Goal: Transaction & Acquisition: Purchase product/service

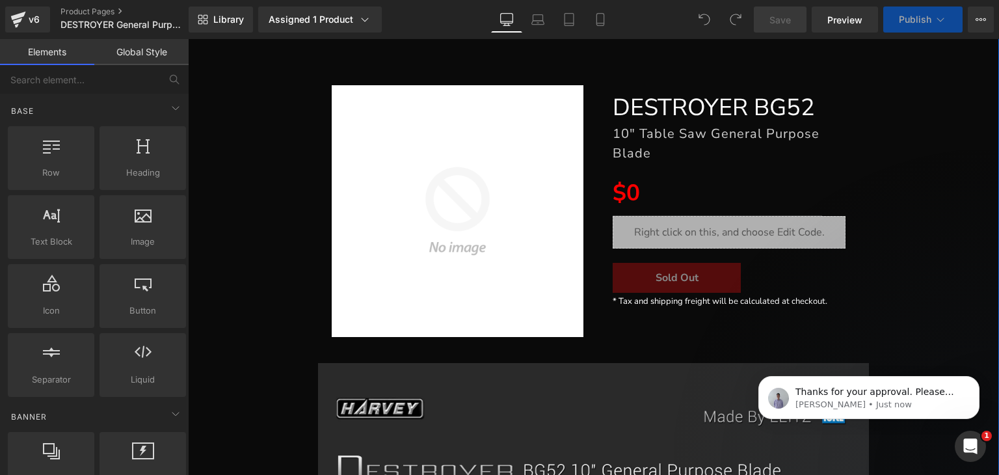
scroll to position [260, 0]
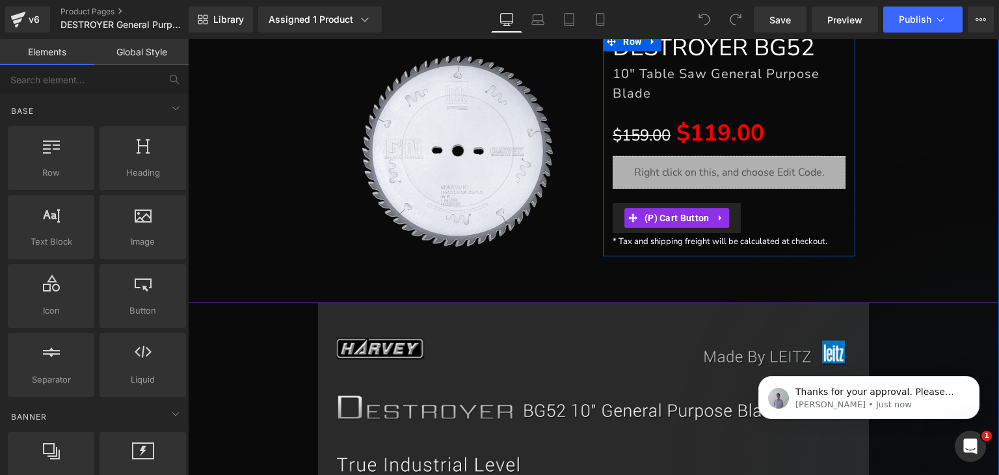
click at [695, 203] on button "Add To Cart" at bounding box center [675, 218] width 127 height 30
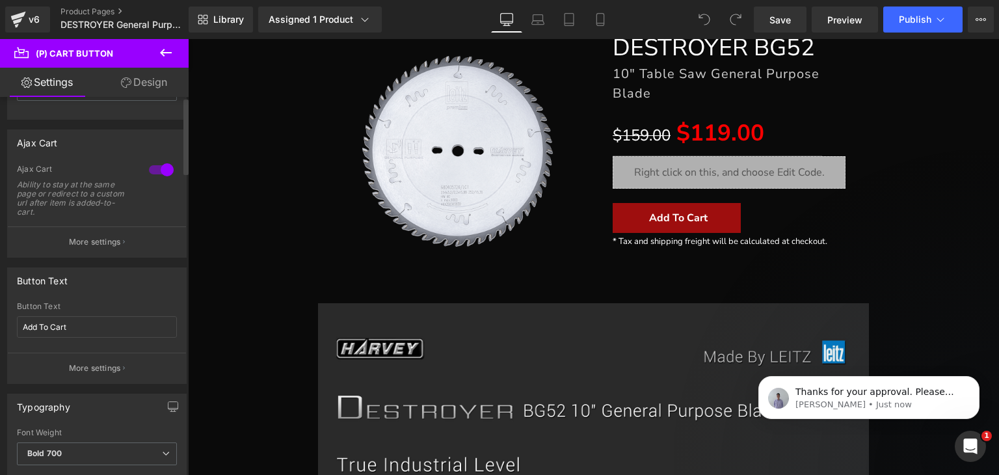
scroll to position [86, 0]
click at [96, 233] on p "More settings" at bounding box center [95, 238] width 52 height 12
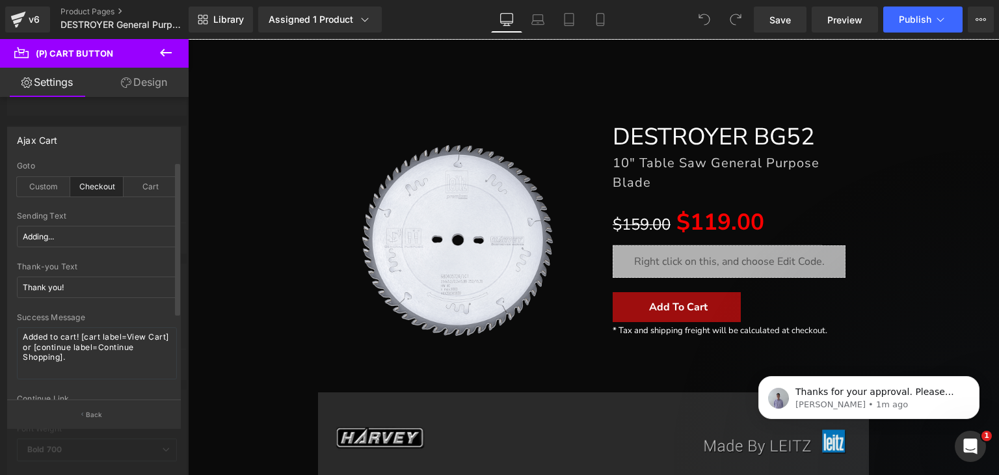
scroll to position [173, 0]
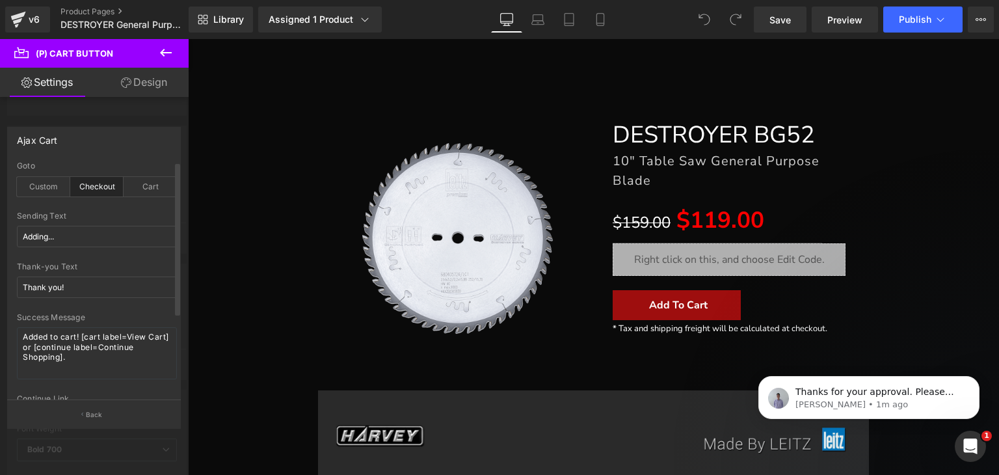
click at [101, 186] on div "Checkout" at bounding box center [96, 187] width 53 height 20
click at [62, 237] on input "Adding..." at bounding box center [97, 236] width 160 height 21
click at [74, 289] on input "Thank you!" at bounding box center [97, 286] width 160 height 21
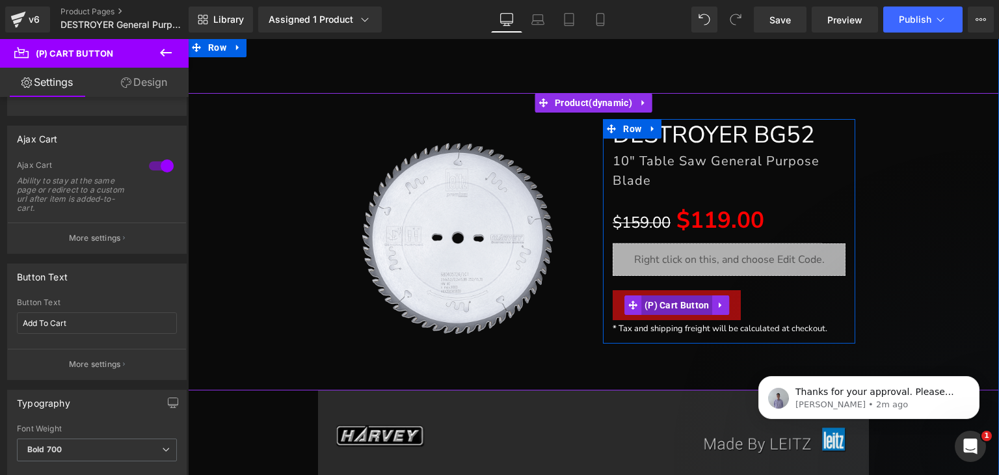
click at [679, 300] on span "(P) Cart Button" at bounding box center [677, 305] width 72 height 20
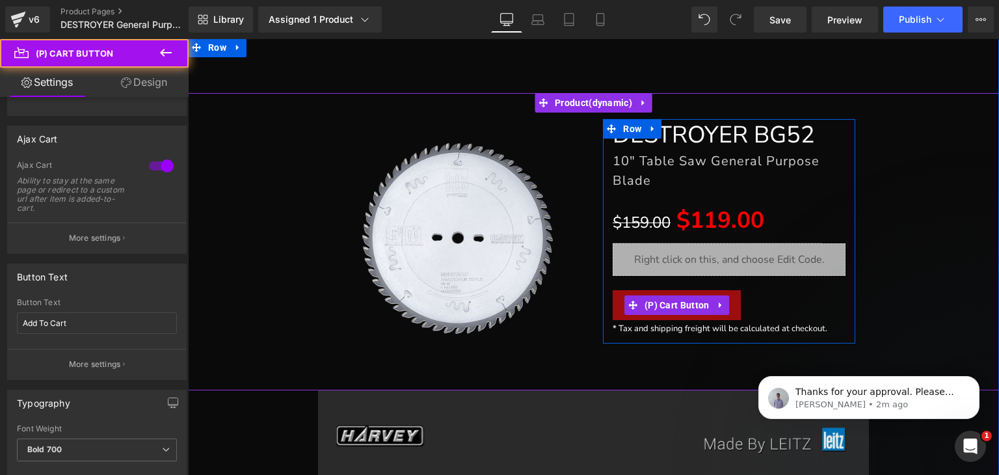
click at [663, 287] on div "DESTROYER BG52 Heading 10" Table Saw General Purpose Blade Heading $159.00 $119…" at bounding box center [729, 228] width 252 height 218
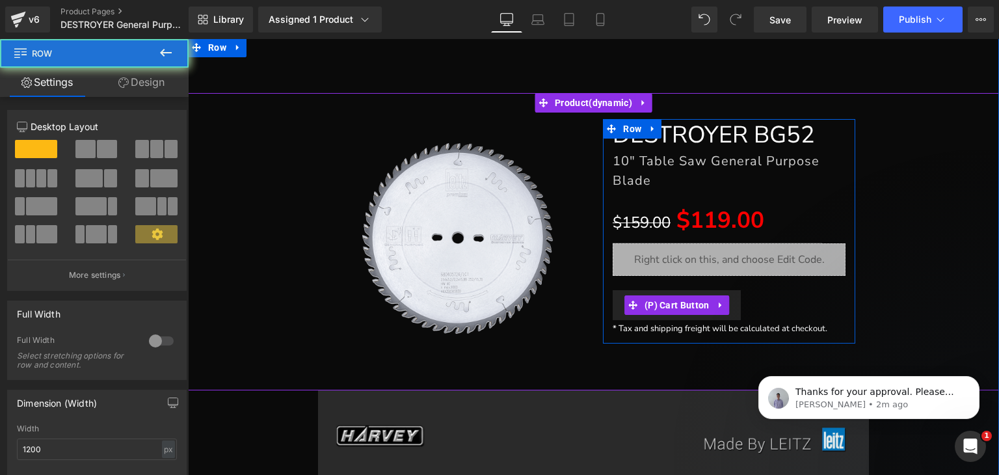
click at [660, 294] on button "Add To Cart" at bounding box center [675, 305] width 127 height 30
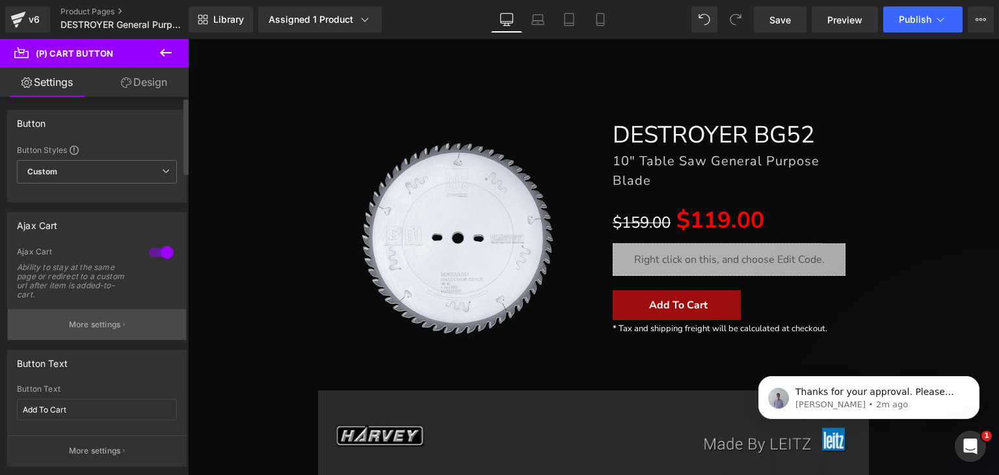
click at [86, 319] on p "More settings" at bounding box center [95, 325] width 52 height 12
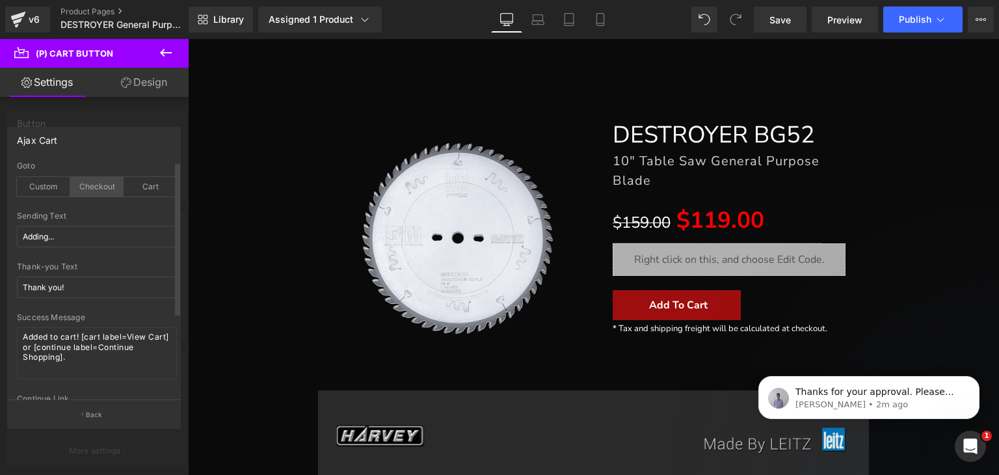
click at [95, 188] on div "Checkout" at bounding box center [96, 187] width 53 height 20
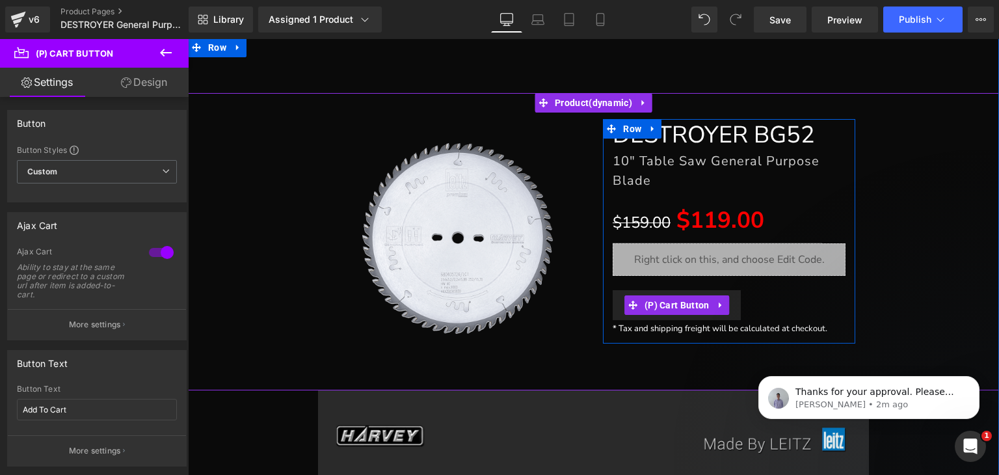
click at [631, 291] on button "Add To Cart" at bounding box center [675, 305] width 127 height 30
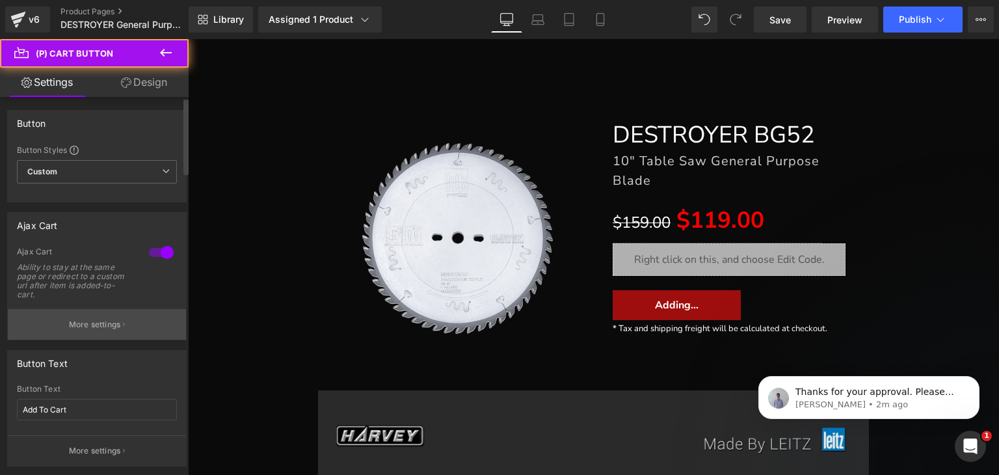
click at [92, 325] on p "More settings" at bounding box center [95, 325] width 52 height 12
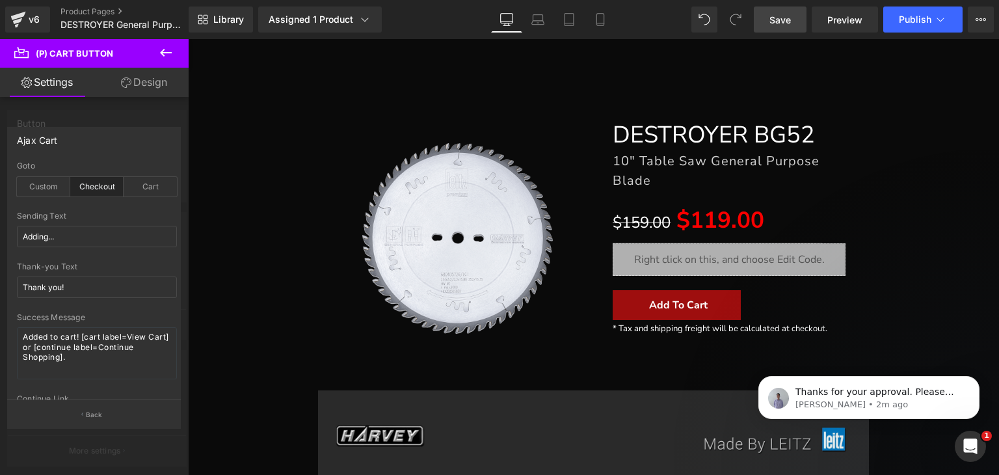
click at [788, 23] on span "Save" at bounding box center [779, 20] width 21 height 14
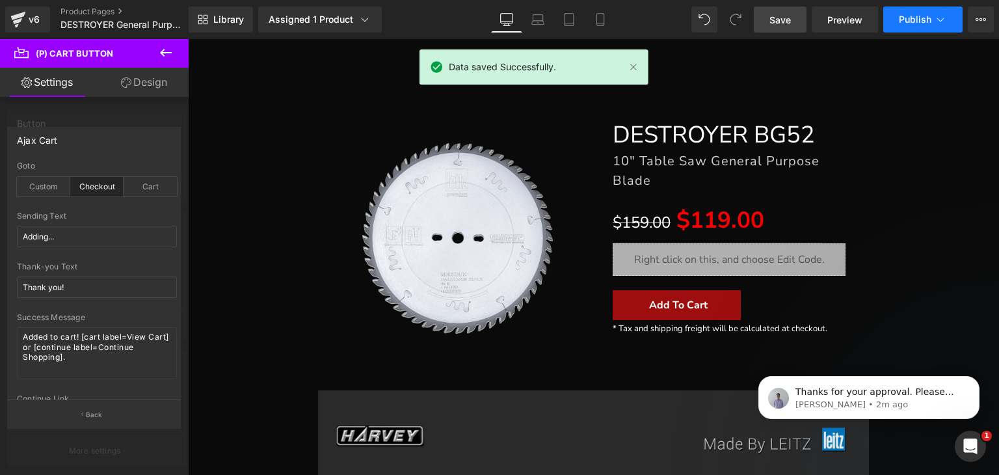
click at [894, 16] on button "Publish" at bounding box center [922, 20] width 79 height 26
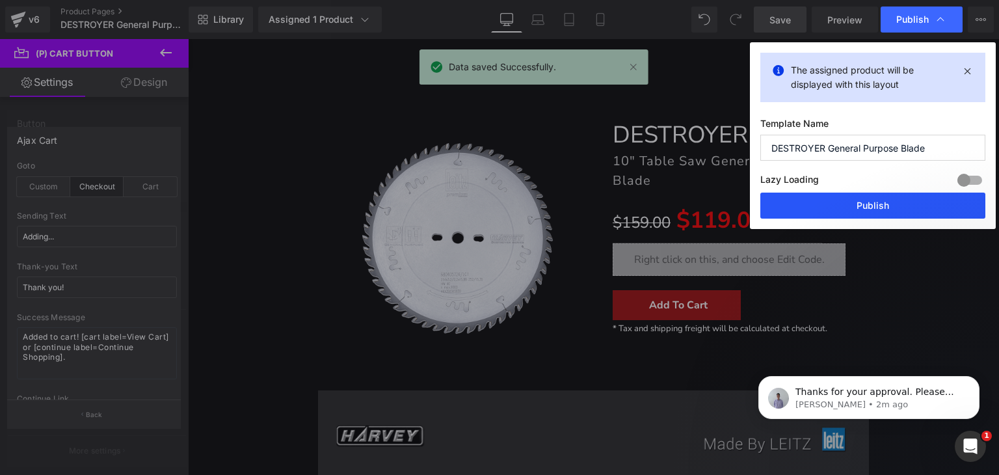
click at [880, 198] on button "Publish" at bounding box center [872, 205] width 225 height 26
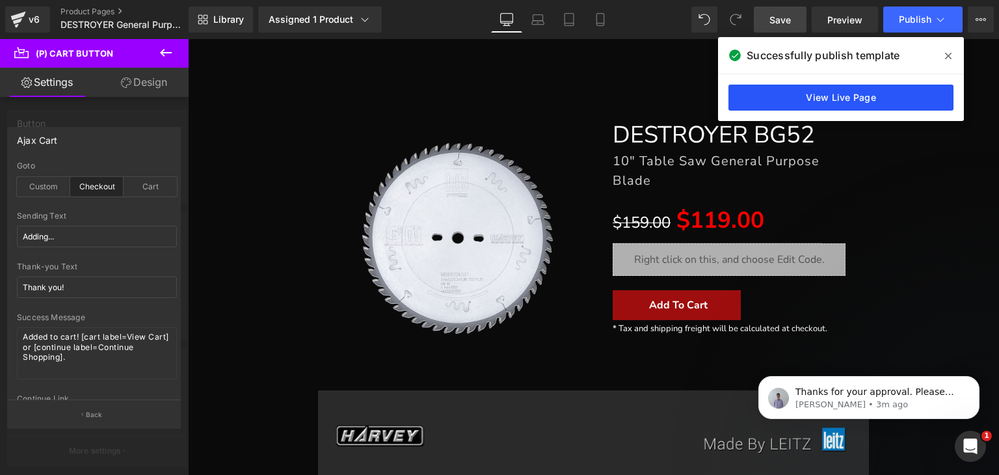
click at [796, 100] on link "View Live Page" at bounding box center [840, 98] width 225 height 26
